Goal: Register for event/course

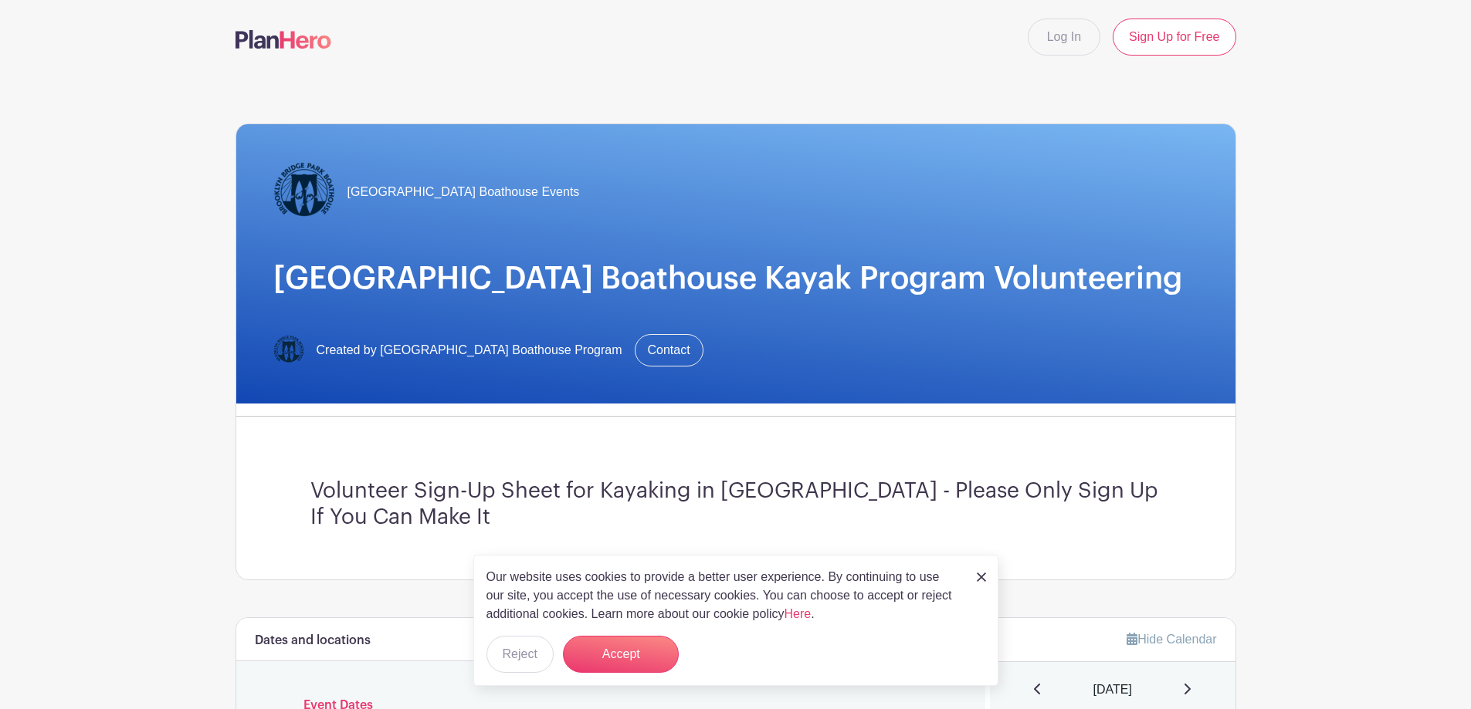
drag, startPoint x: 983, startPoint y: 577, endPoint x: 973, endPoint y: 562, distance: 17.8
click at [983, 577] on img at bounding box center [981, 577] width 9 height 9
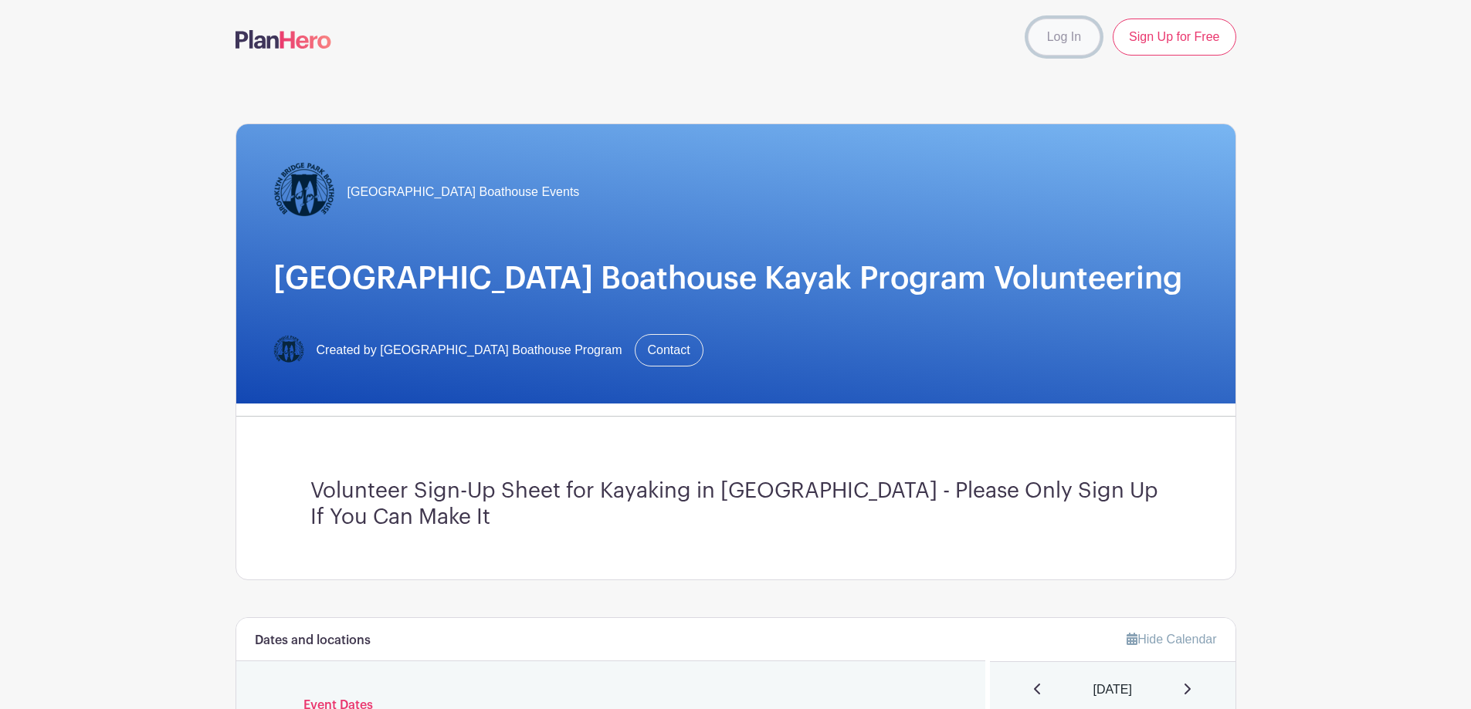
click at [1055, 43] on link "Log In" at bounding box center [1063, 37] width 73 height 37
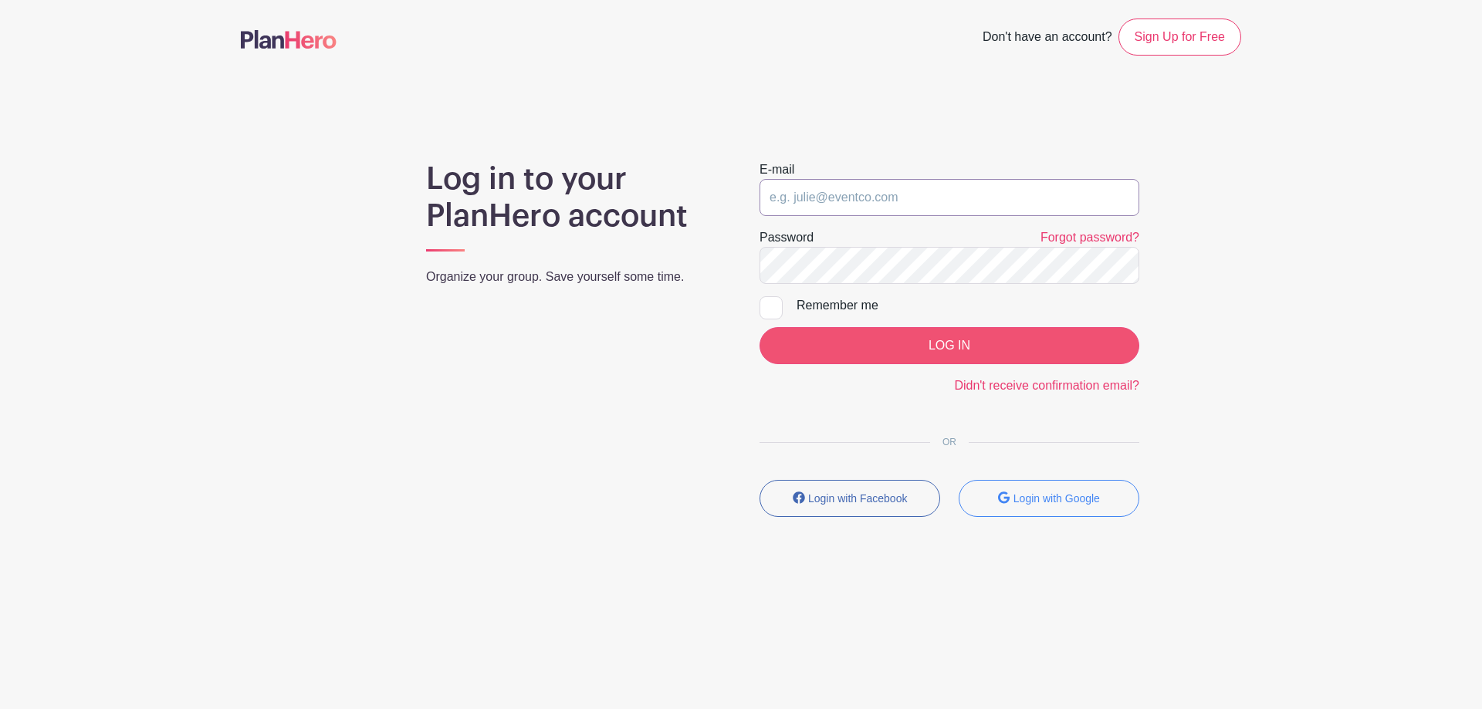
type input "[EMAIL_ADDRESS][DOMAIN_NAME]"
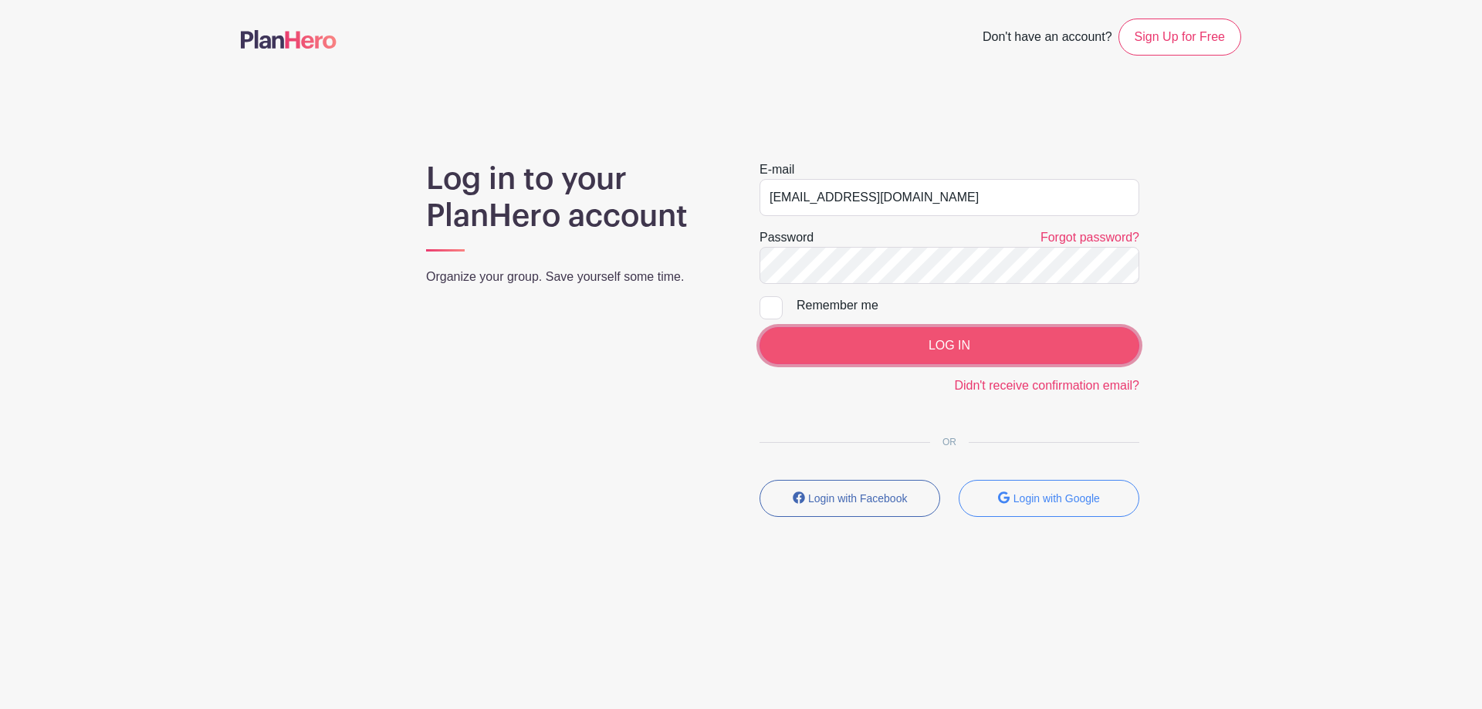
click at [909, 340] on input "LOG IN" at bounding box center [950, 345] width 380 height 37
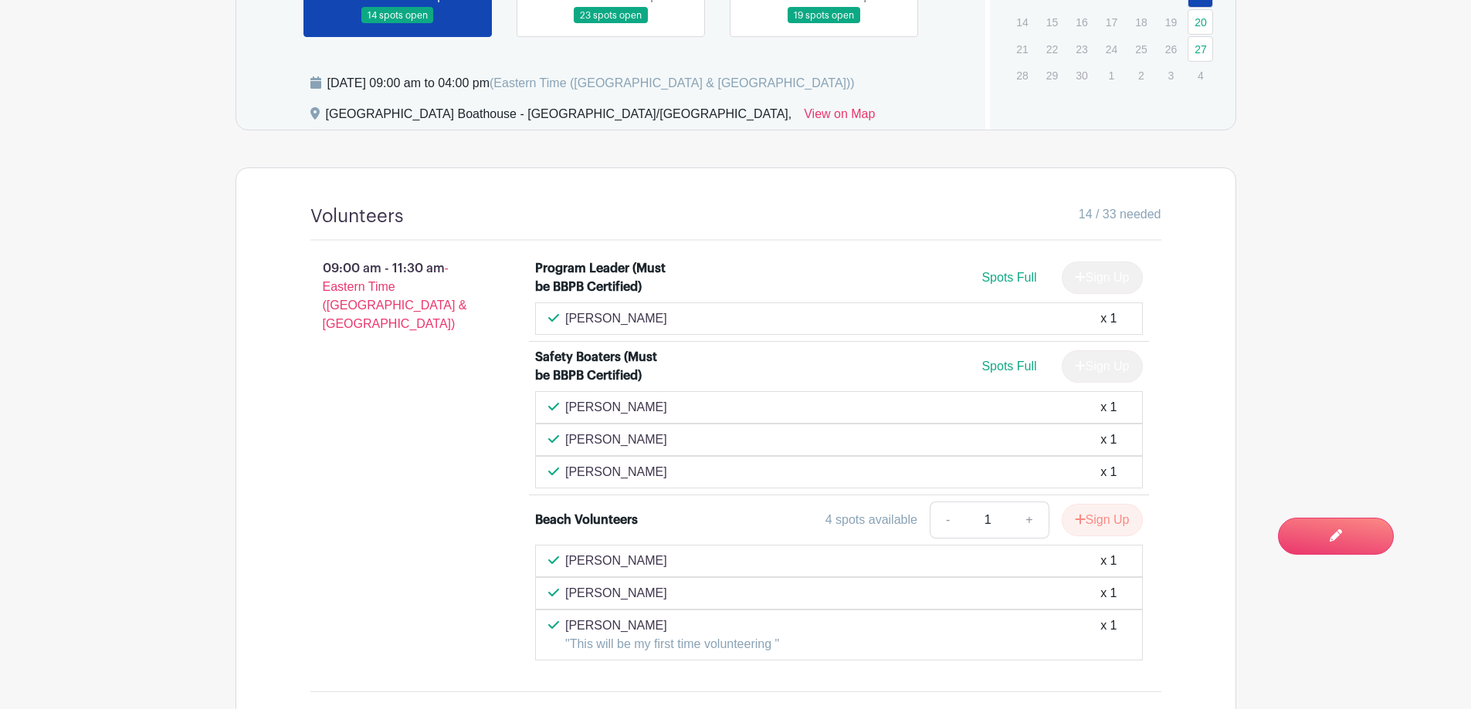
scroll to position [1004, 0]
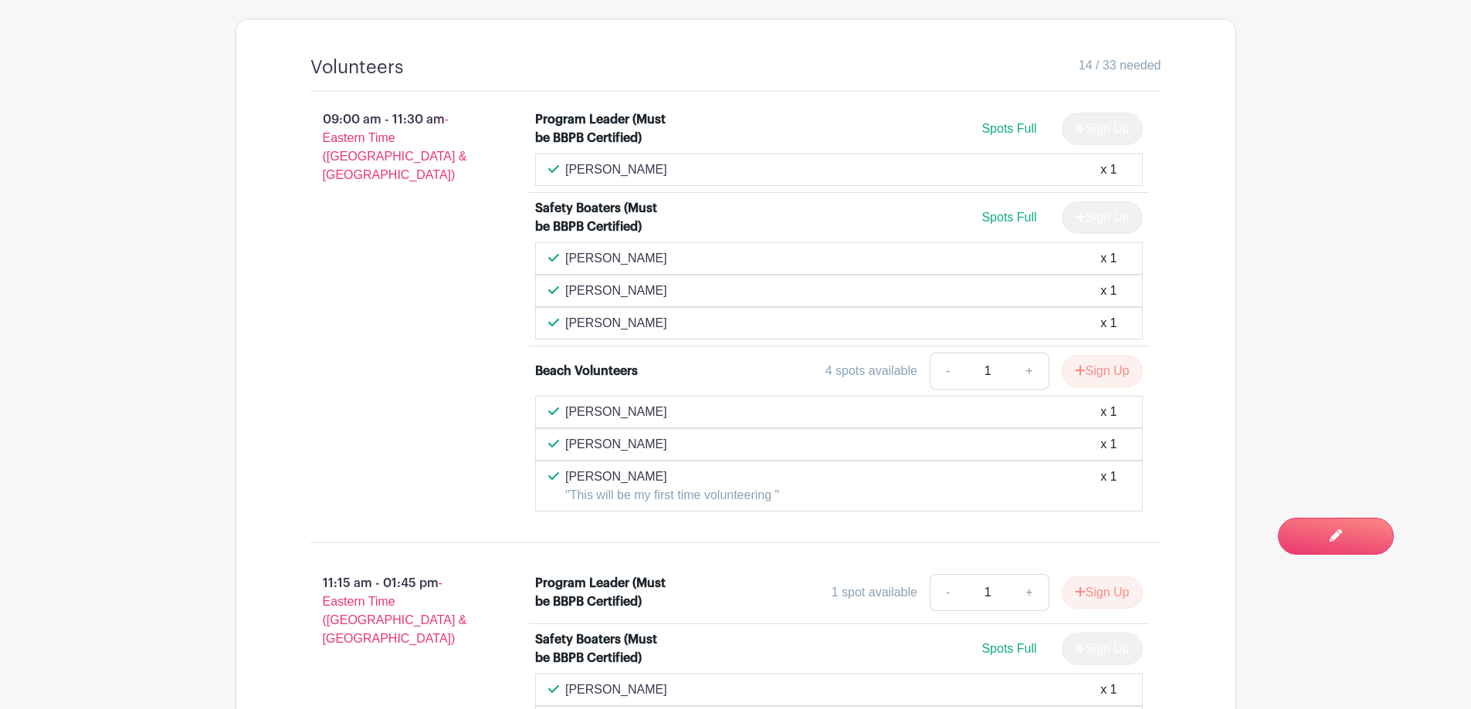
drag, startPoint x: 699, startPoint y: 256, endPoint x: 557, endPoint y: 256, distance: 142.0
click at [557, 256] on div "Victoria Langan-Khalil x 1" at bounding box center [838, 258] width 581 height 19
copy p "[PERSON_NAME]"
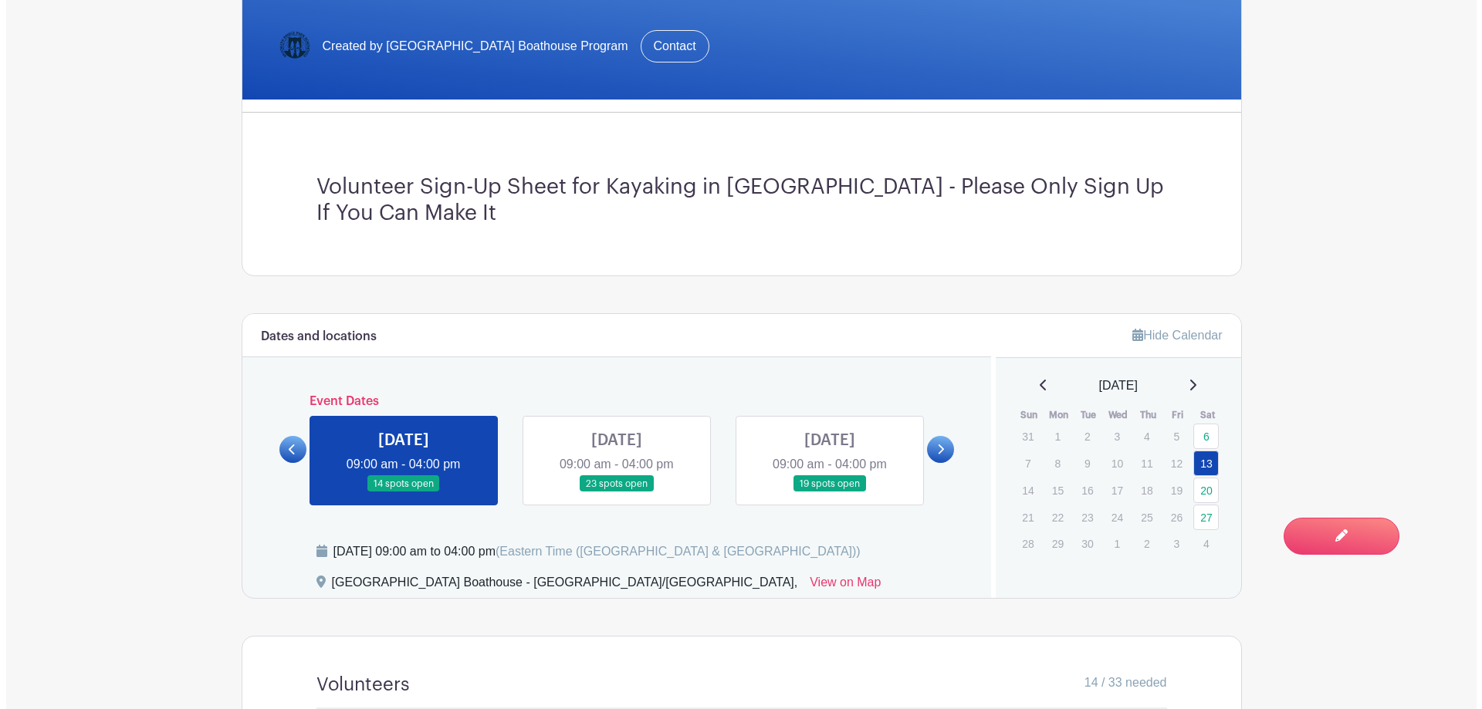
scroll to position [0, 0]
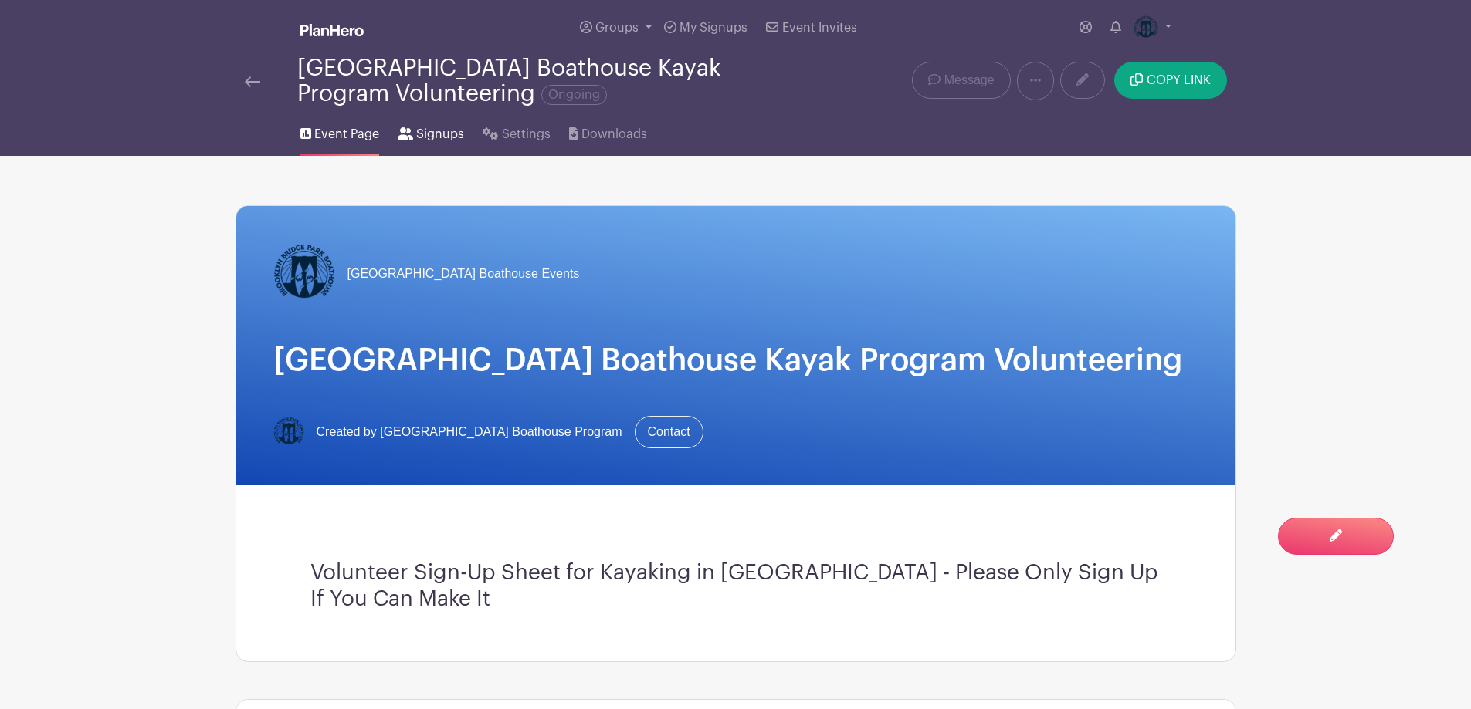
click at [442, 139] on span "Signups" at bounding box center [440, 134] width 48 height 19
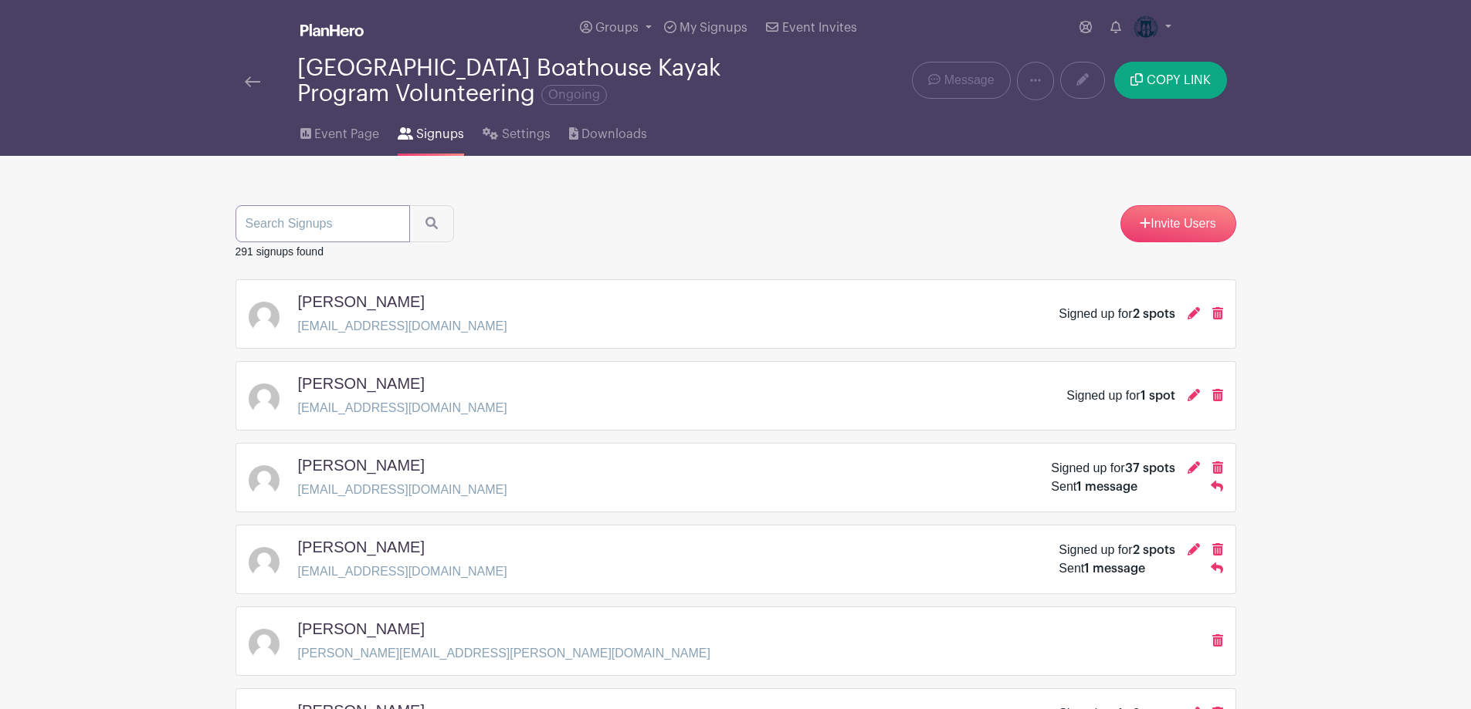
click at [308, 221] on input "search" at bounding box center [322, 223] width 174 height 37
paste input "[PERSON_NAME]"
type input "[PERSON_NAME]"
click at [425, 224] on icon "submit" at bounding box center [431, 223] width 12 height 12
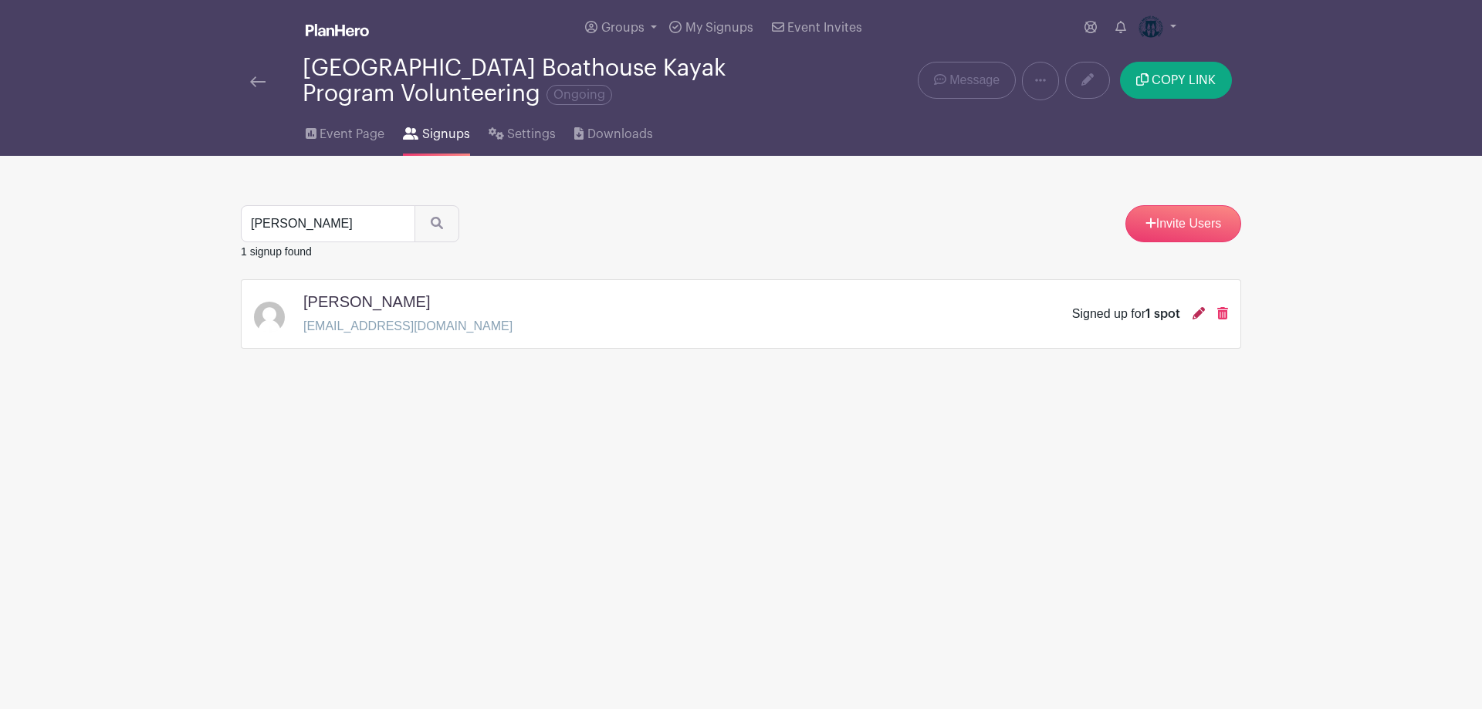
click at [1203, 316] on icon at bounding box center [1199, 313] width 12 height 12
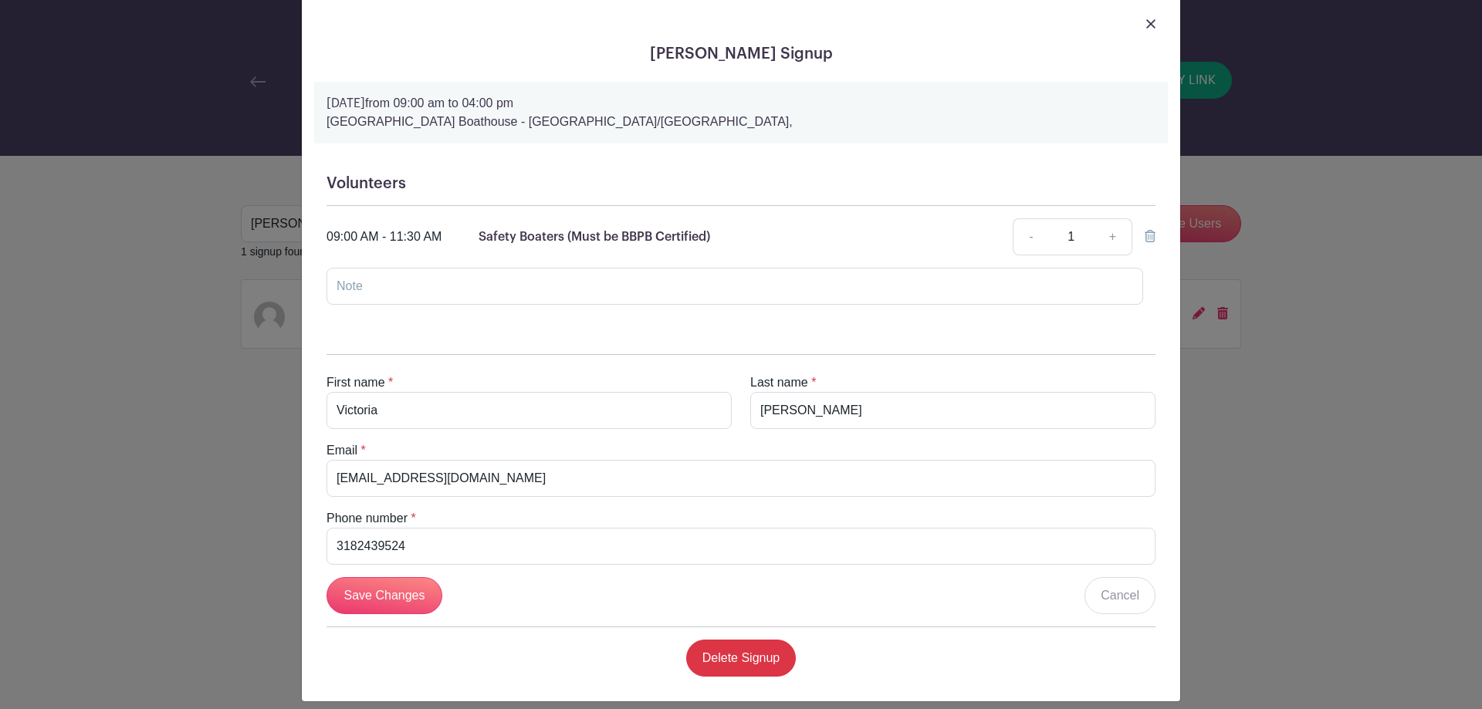
scroll to position [48, 0]
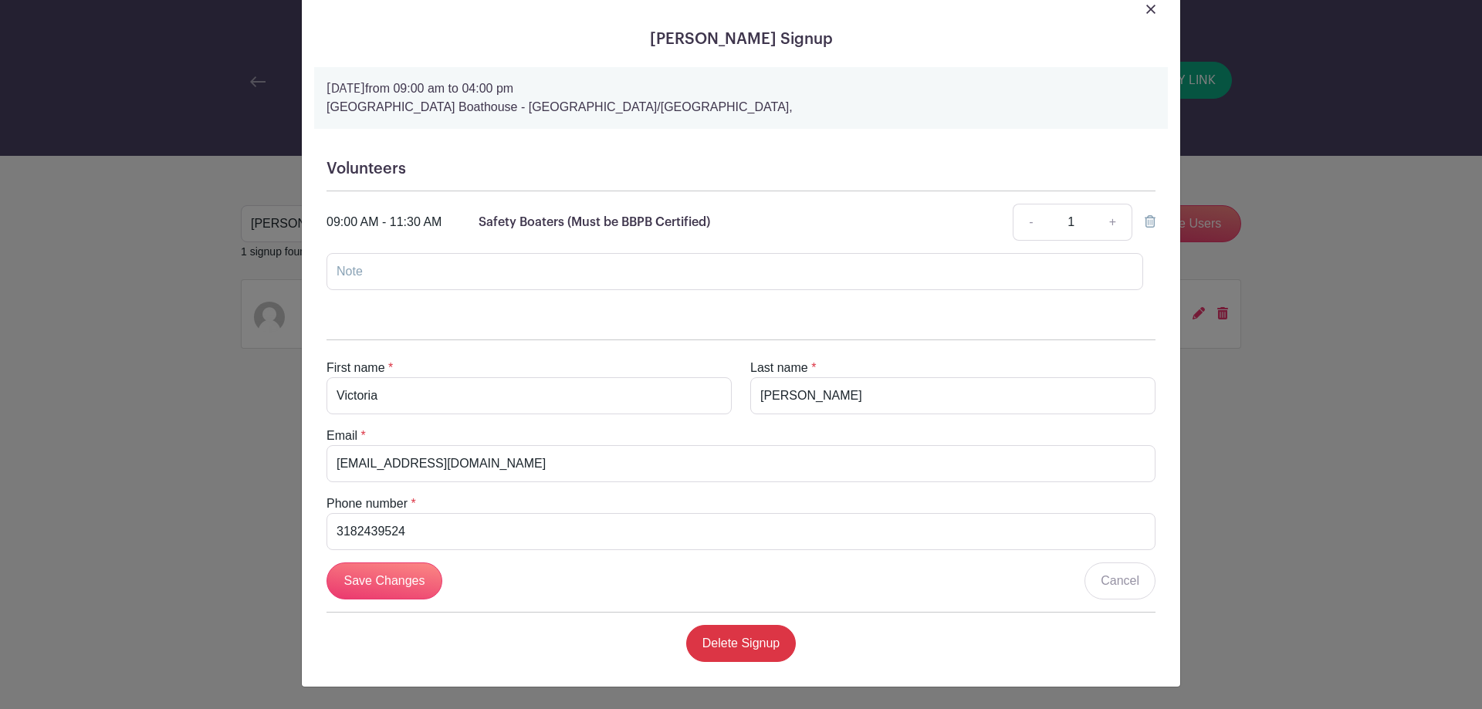
click at [1145, 224] on icon at bounding box center [1150, 221] width 11 height 12
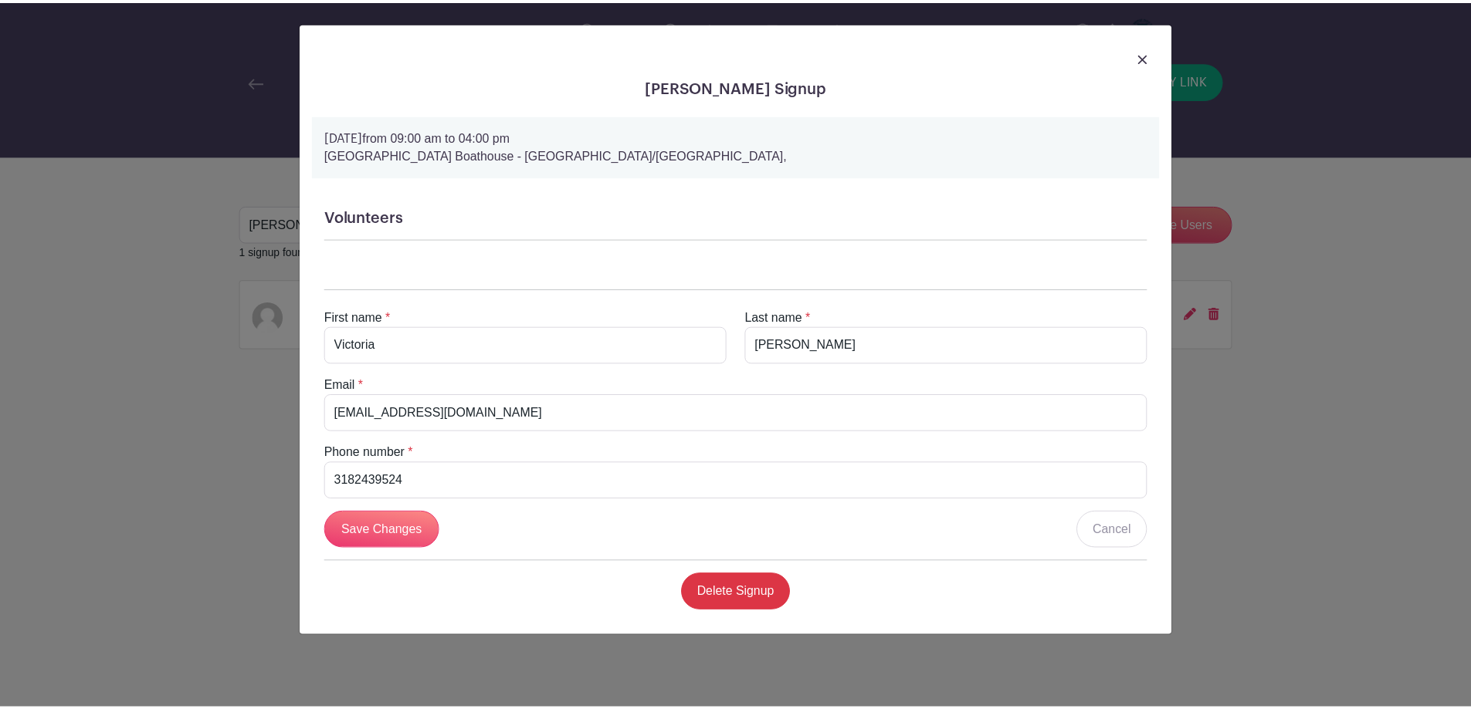
scroll to position [0, 0]
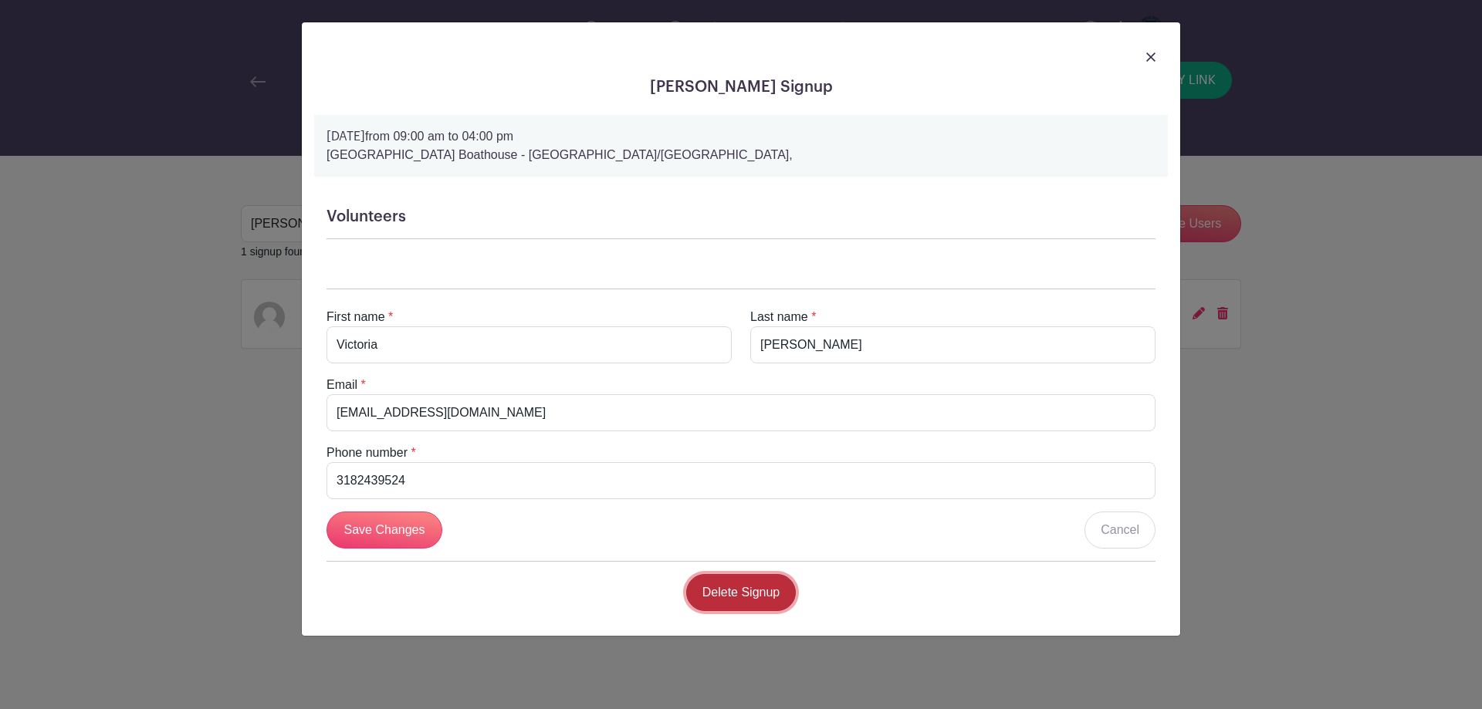
click at [770, 592] on link "Delete Signup" at bounding box center [741, 592] width 110 height 37
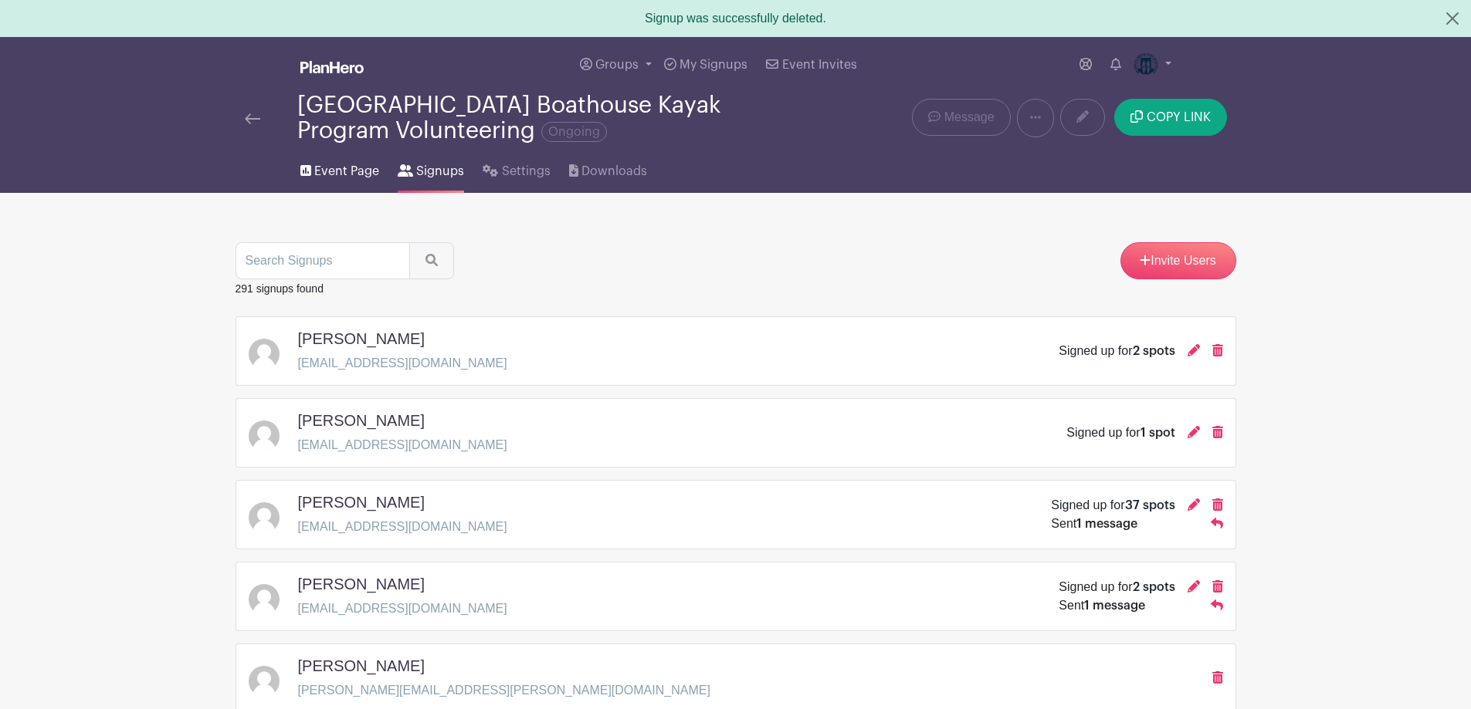
click at [317, 170] on span "Event Page" at bounding box center [346, 171] width 65 height 19
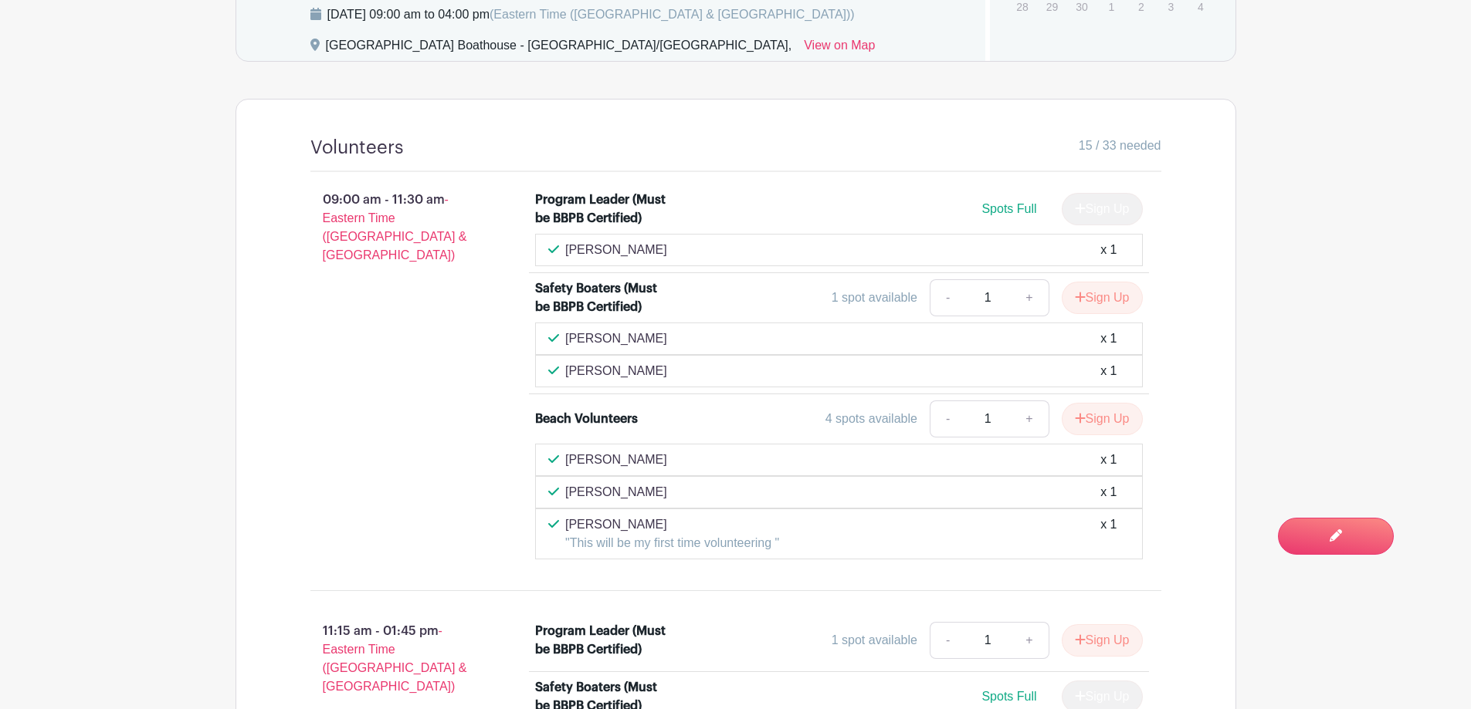
scroll to position [1081, 0]
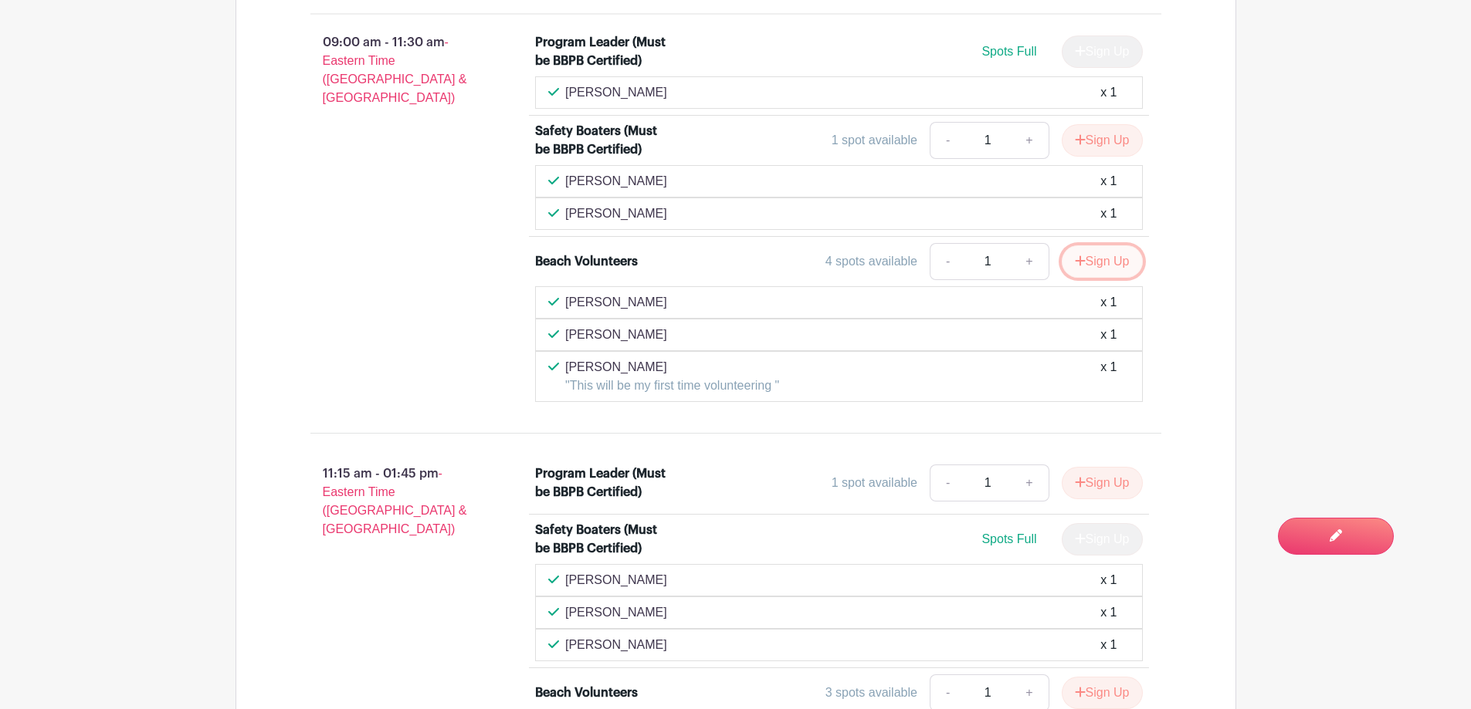
click at [1099, 267] on button "Sign Up" at bounding box center [1101, 261] width 81 height 32
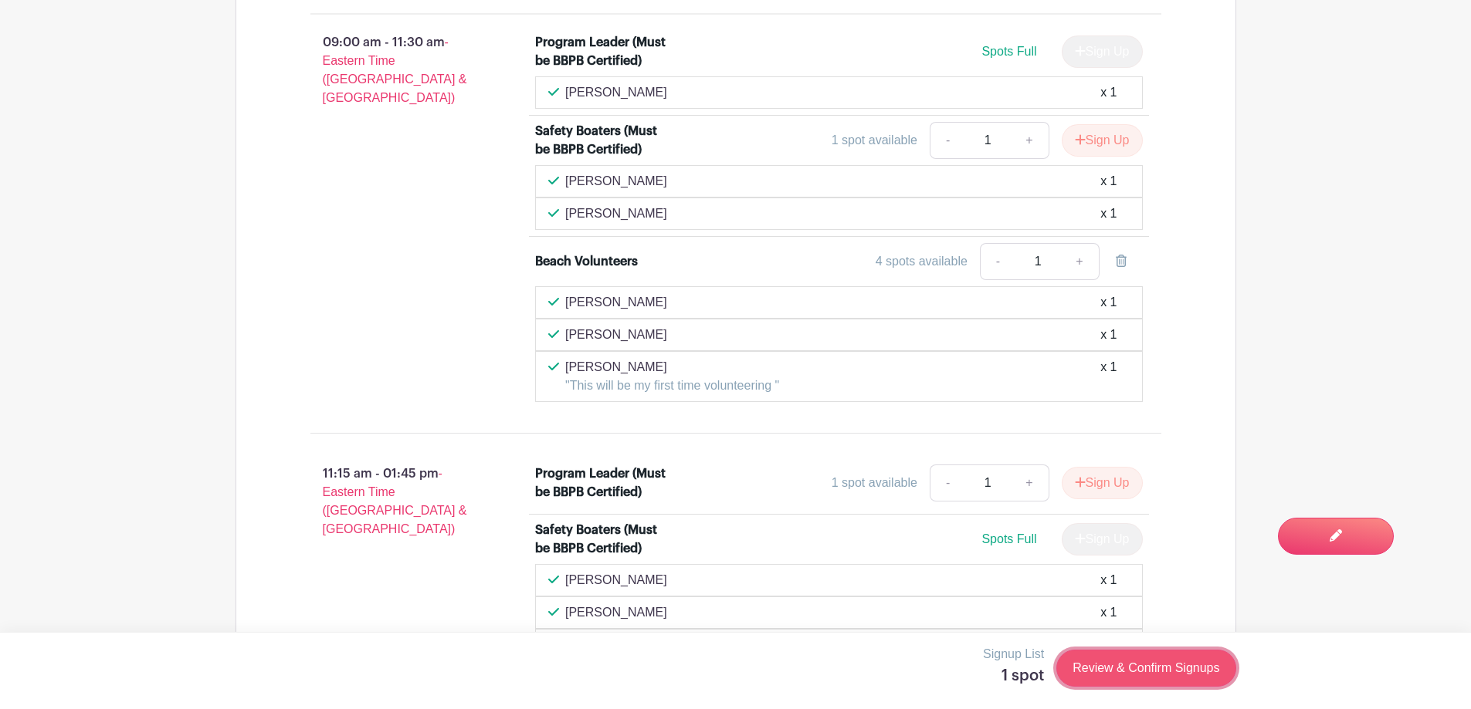
click at [1167, 668] on link "Review & Confirm Signups" at bounding box center [1145, 668] width 179 height 37
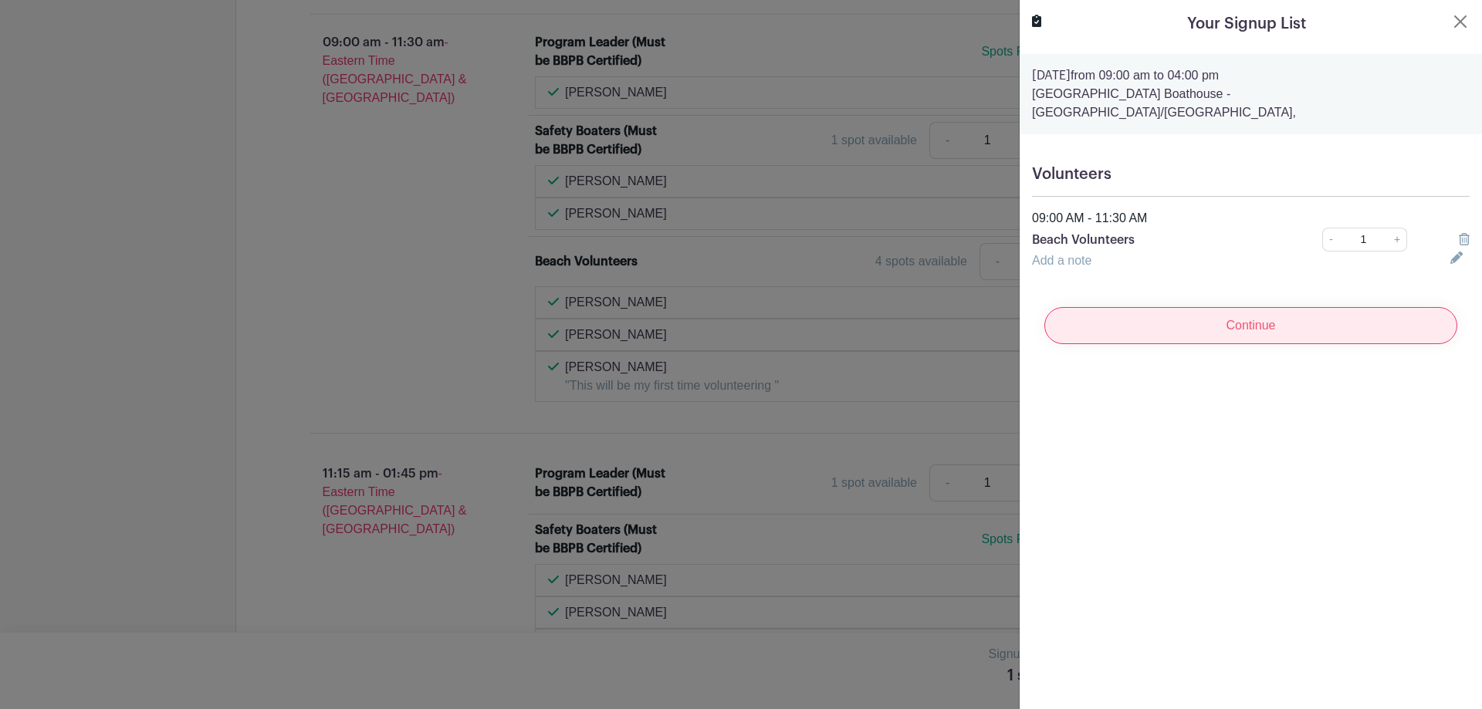
click at [1290, 313] on input "Continue" at bounding box center [1250, 325] width 413 height 37
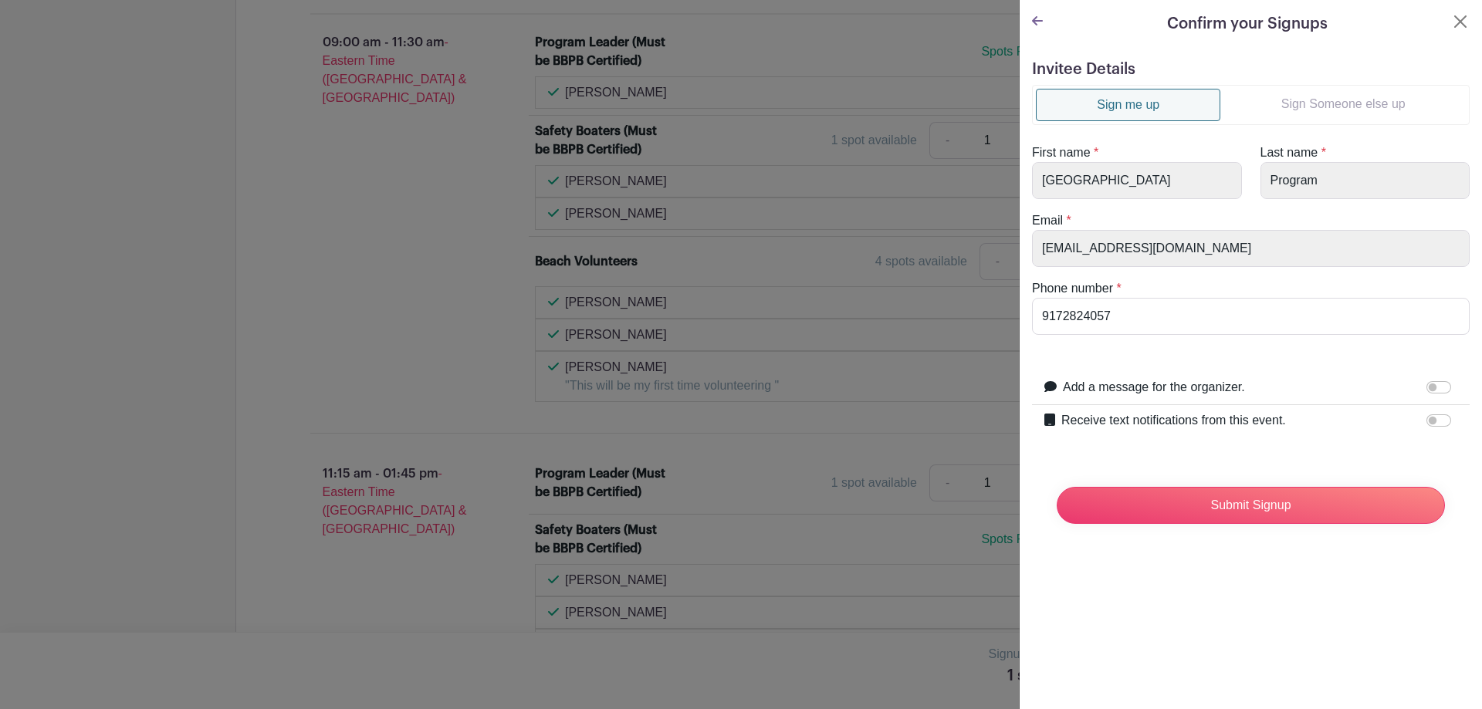
click at [1322, 108] on link "Sign Someone else up" at bounding box center [1342, 104] width 245 height 31
click at [1344, 99] on link "Sign Someone else up" at bounding box center [1342, 104] width 245 height 31
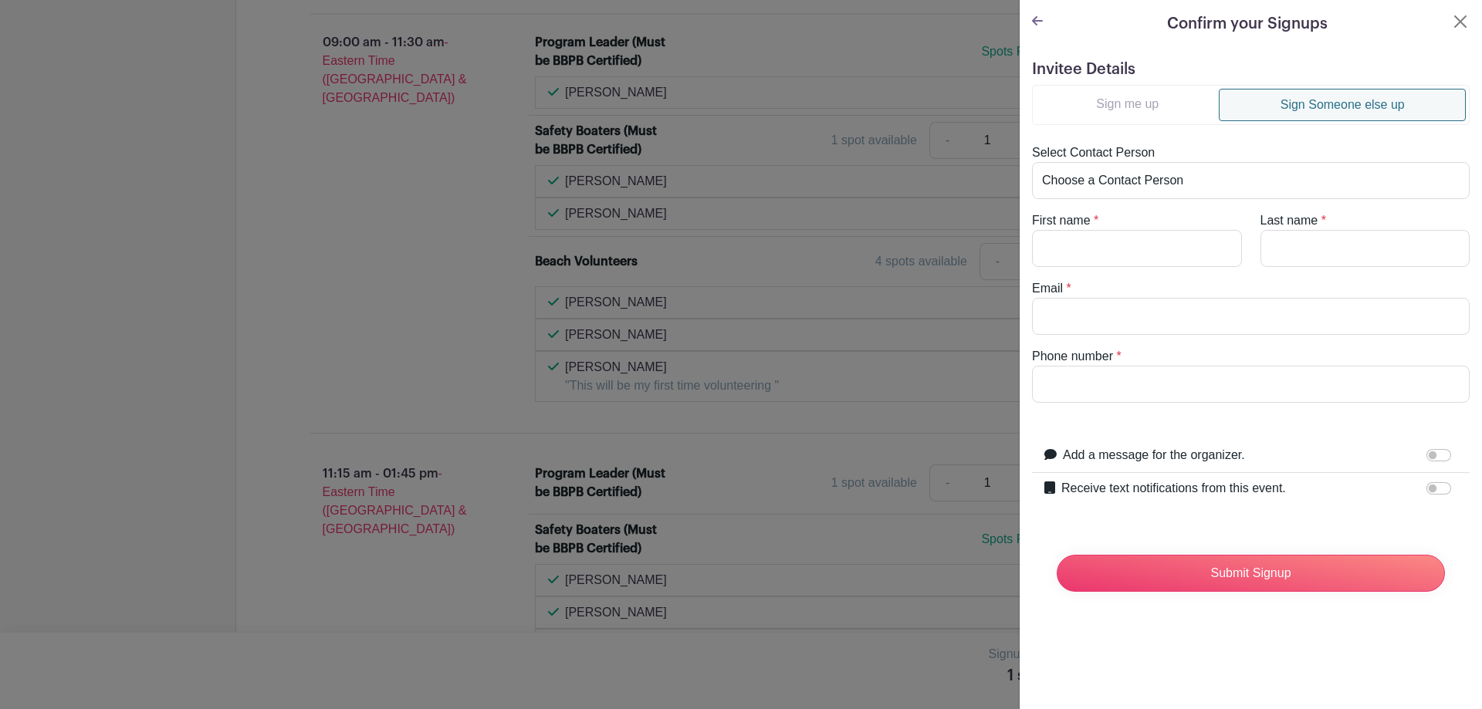
click at [1039, 22] on icon at bounding box center [1037, 21] width 11 height 12
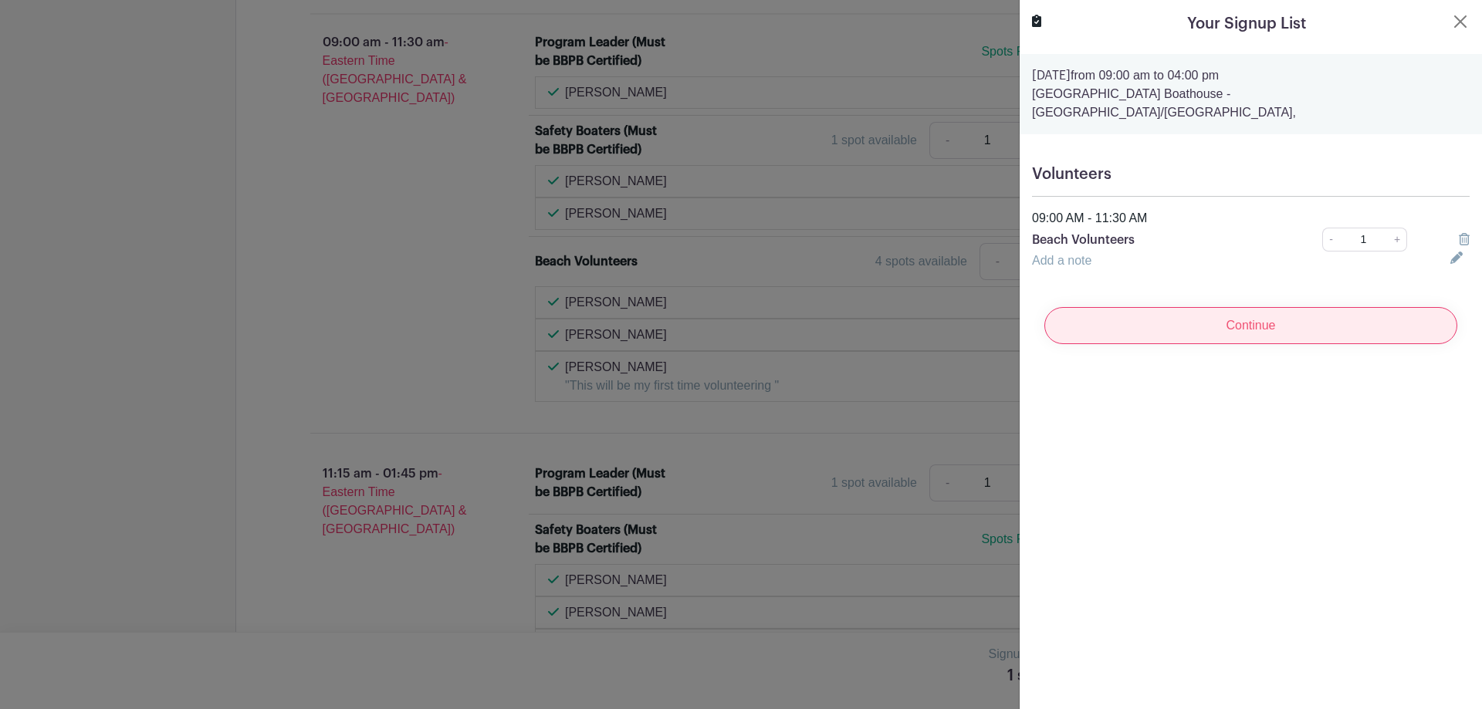
click at [1294, 307] on input "Continue" at bounding box center [1250, 325] width 413 height 37
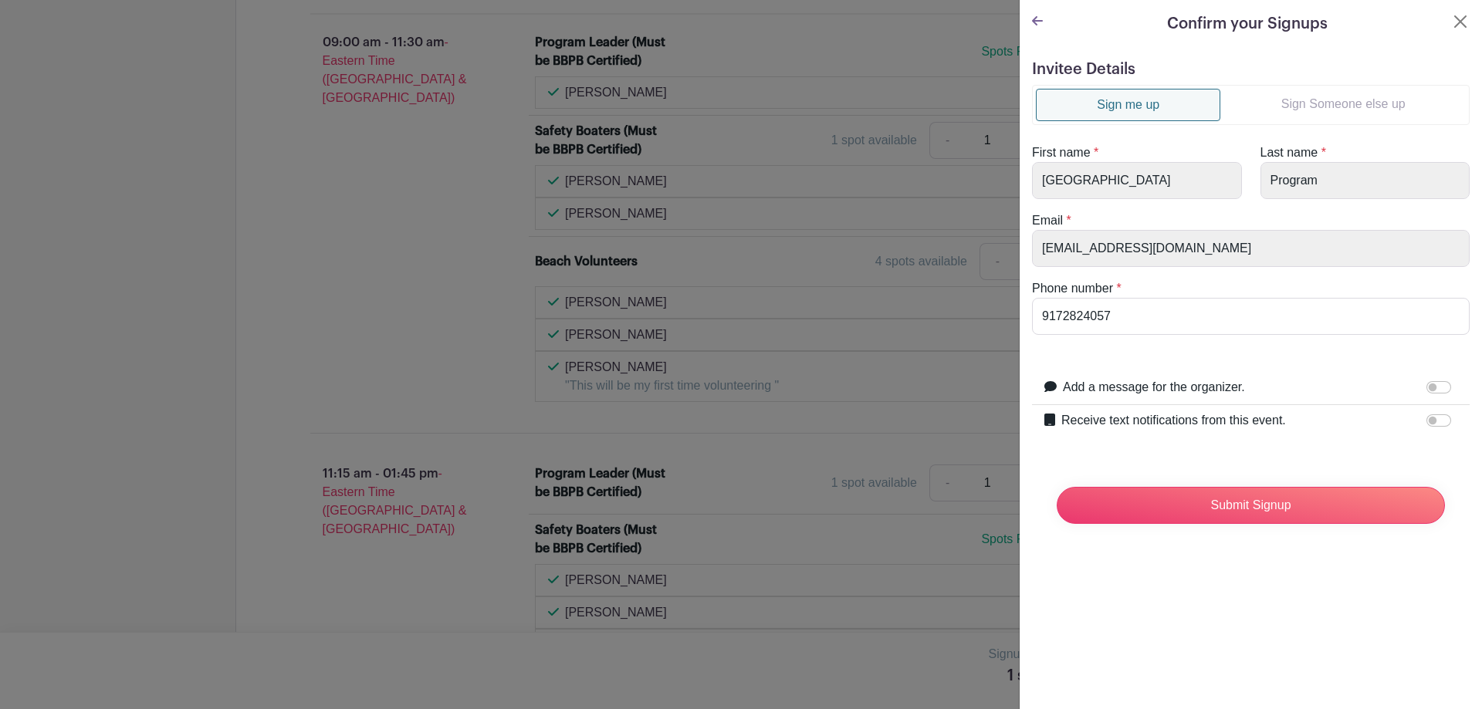
click at [1323, 101] on link "Sign Someone else up" at bounding box center [1342, 104] width 245 height 31
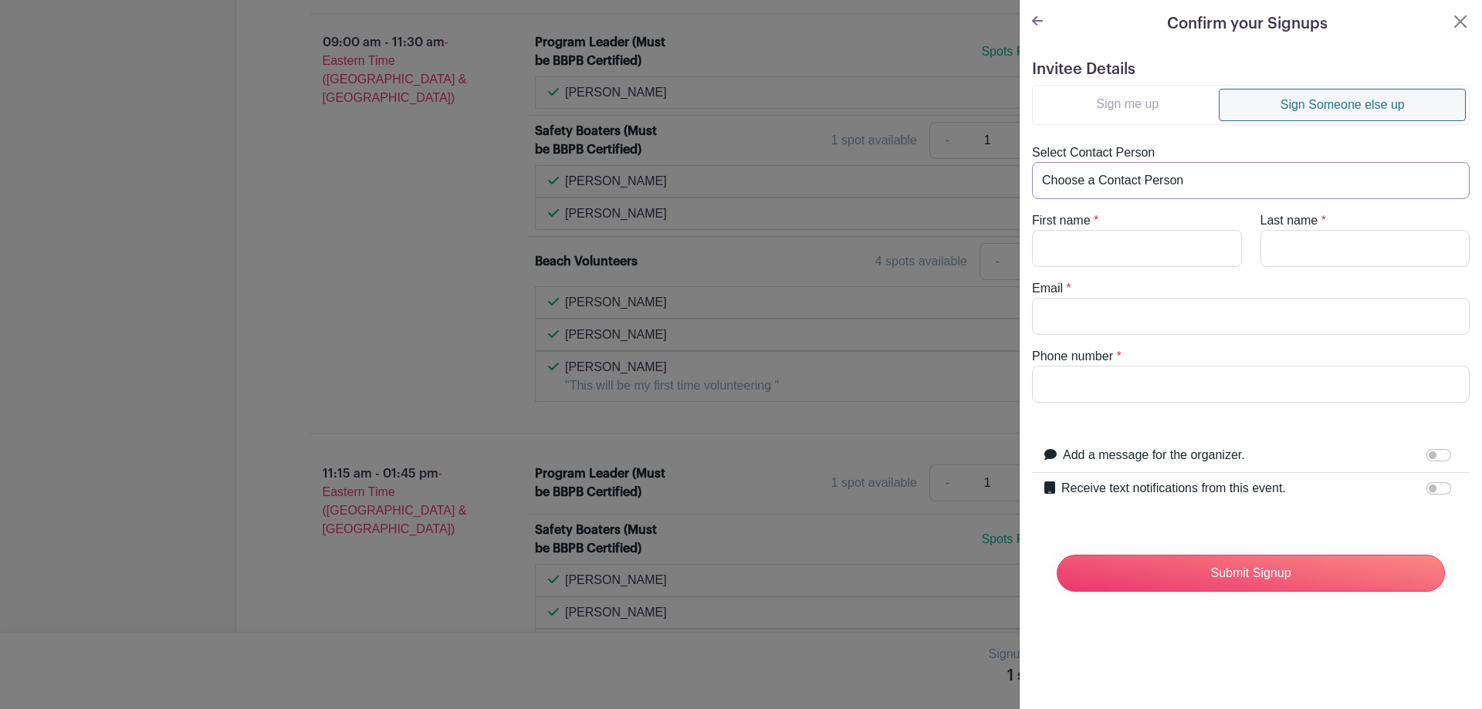
click at [1122, 186] on select "Choose a Contact Person Aanchal Budhrani (aanchalbudhrani1994@gmail.com) Adam C…" at bounding box center [1251, 180] width 438 height 37
select select "musicjamer2@aol.com"
click at [1032, 162] on select "Choose a Contact Person Aanchal Budhrani (aanchalbudhrani1994@gmail.com) Adam C…" at bounding box center [1251, 180] width 438 height 37
type input "Victoria"
type input "Langan-Khalil"
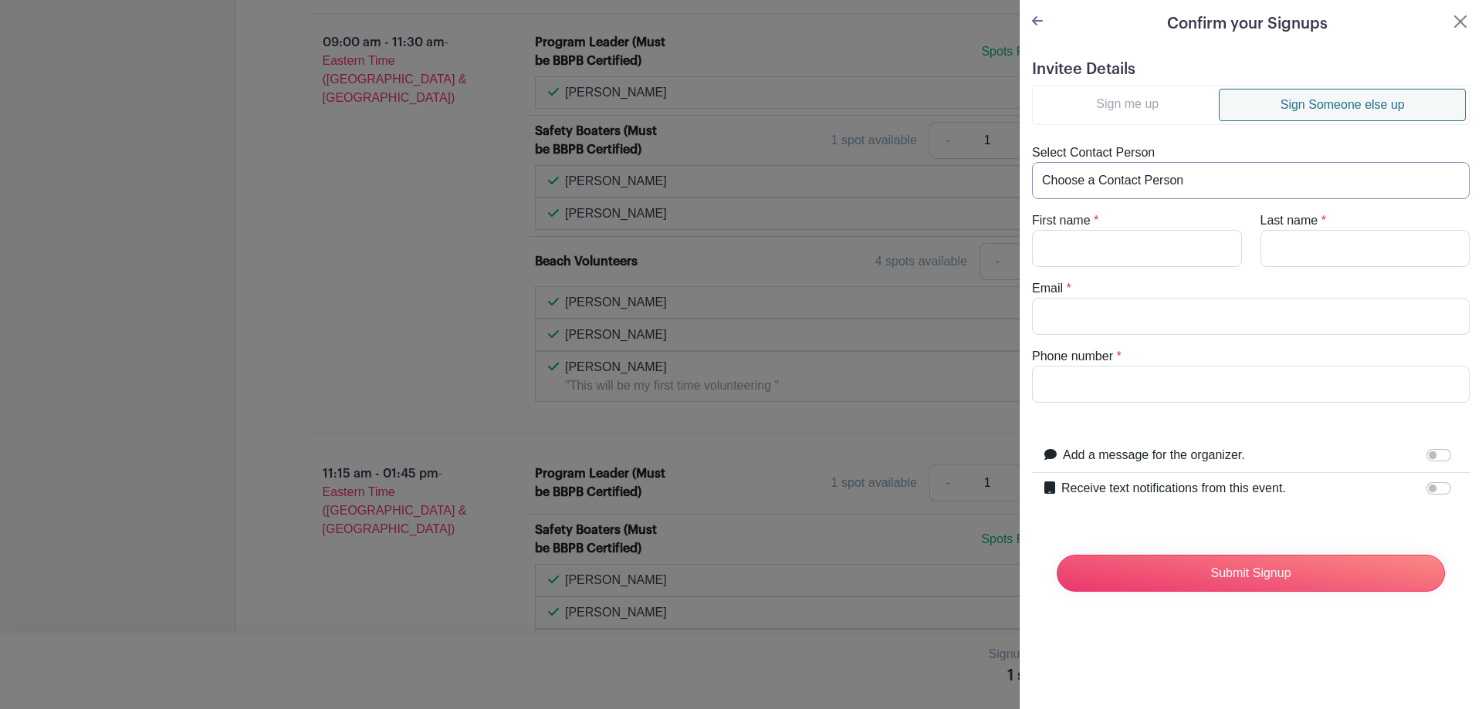
type input "musicjamer2@aol.com"
type input "3182439524"
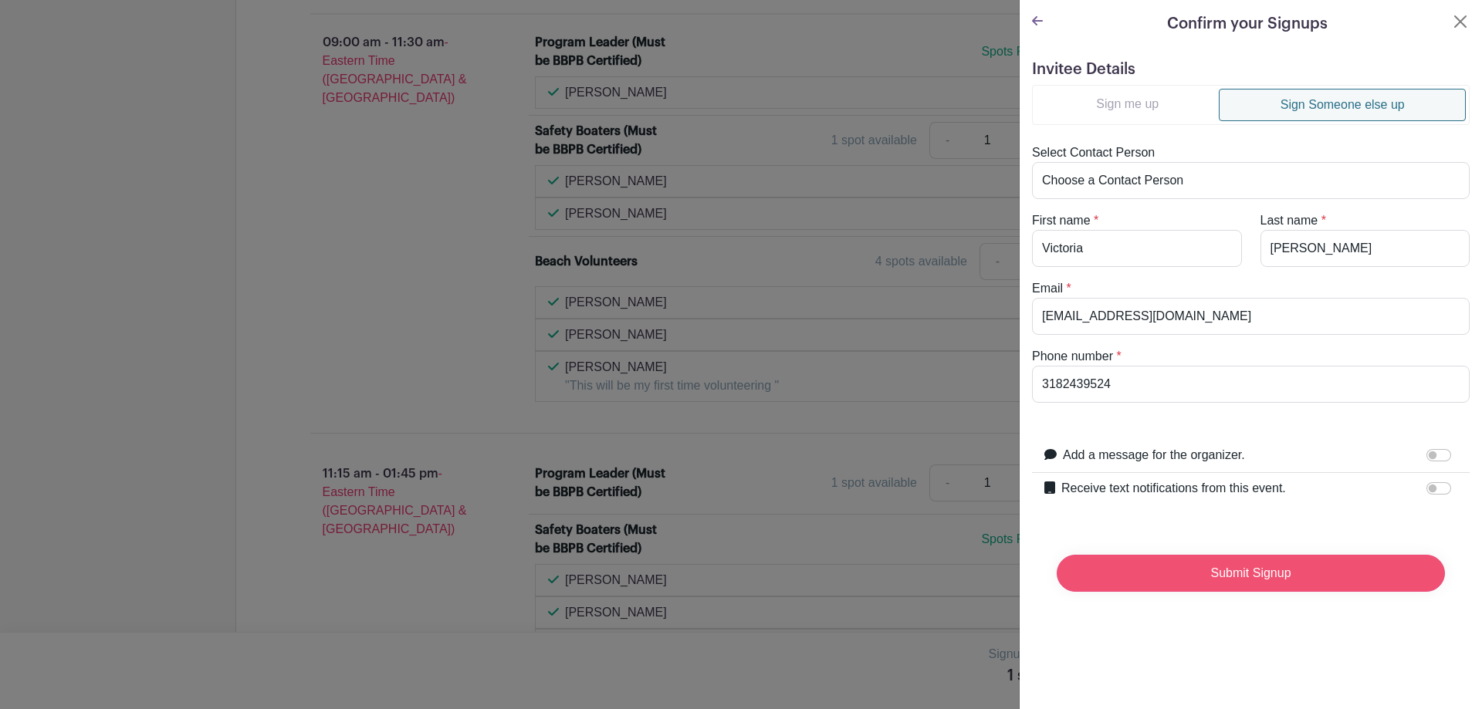
click at [1251, 573] on input "Submit Signup" at bounding box center [1251, 573] width 388 height 37
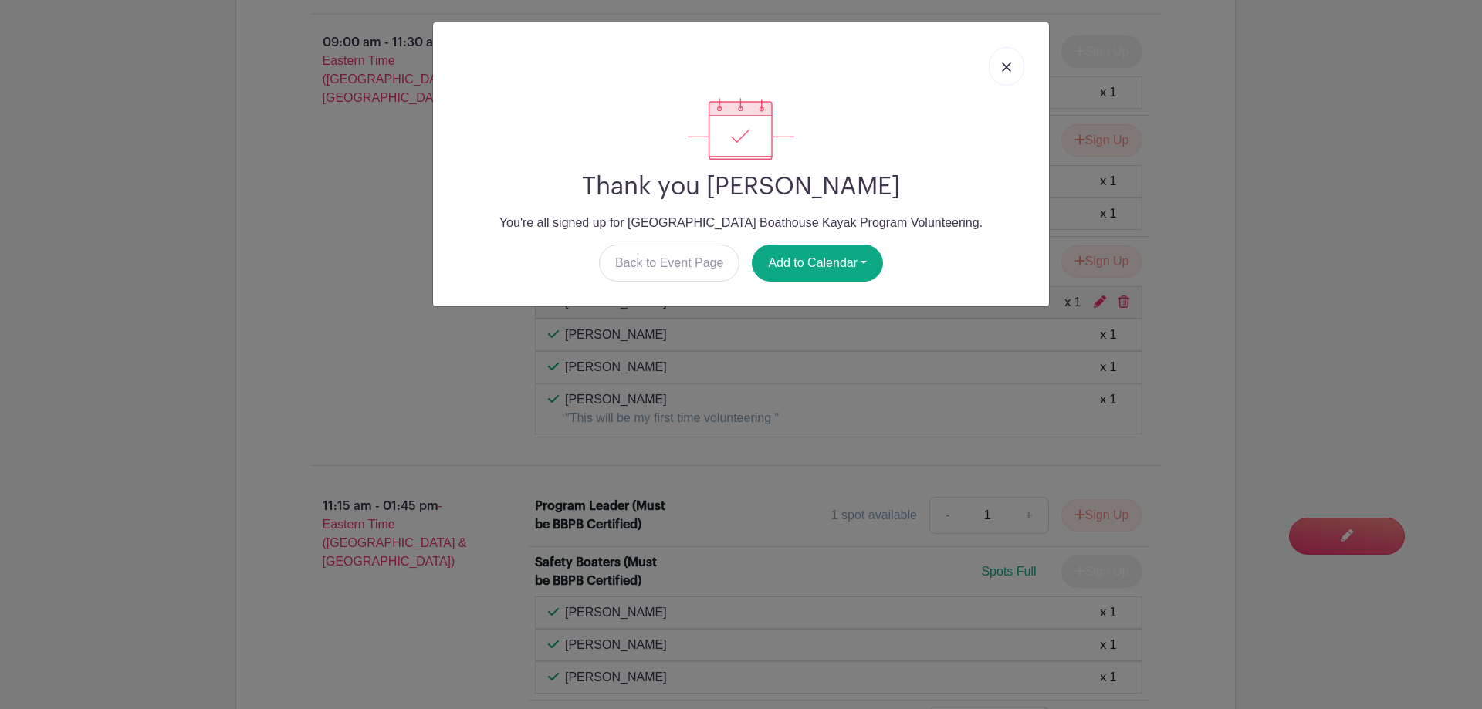
click at [1007, 63] on img at bounding box center [1006, 67] width 9 height 9
